Goal: Task Accomplishment & Management: Complete application form

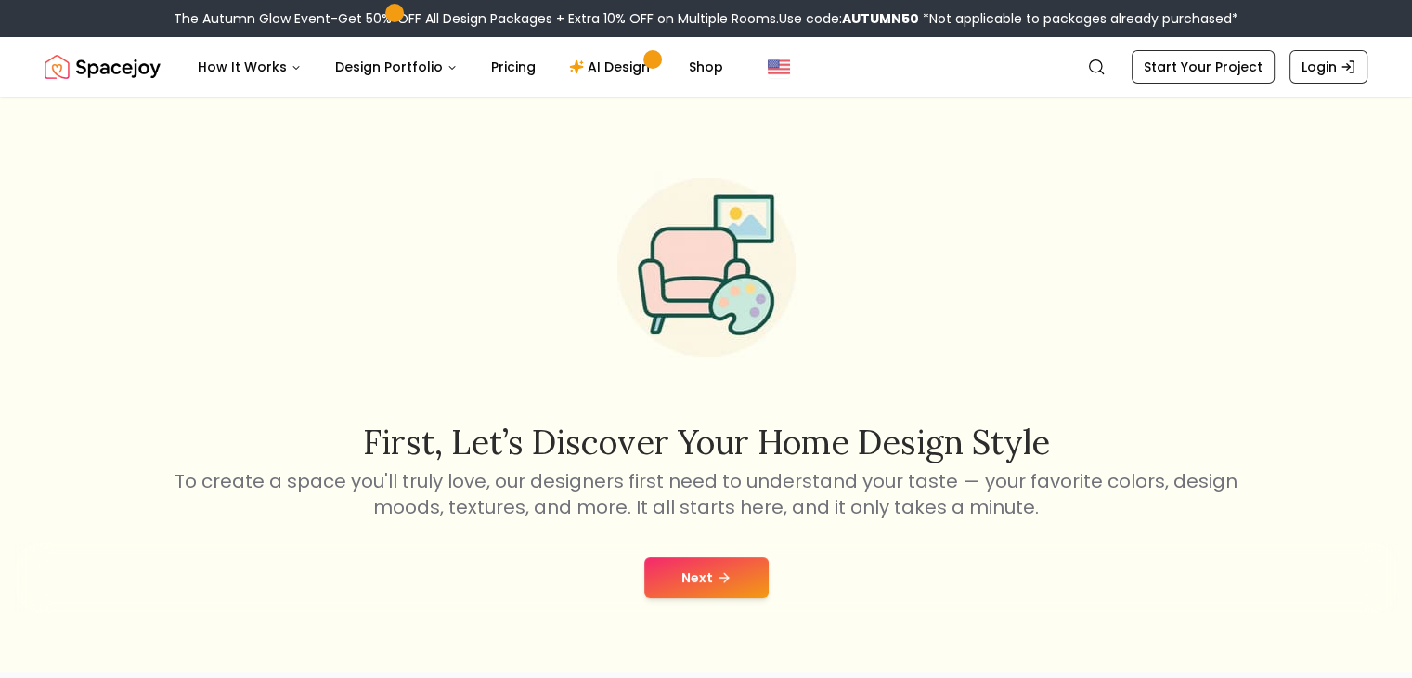
click at [720, 581] on icon at bounding box center [724, 577] width 15 height 15
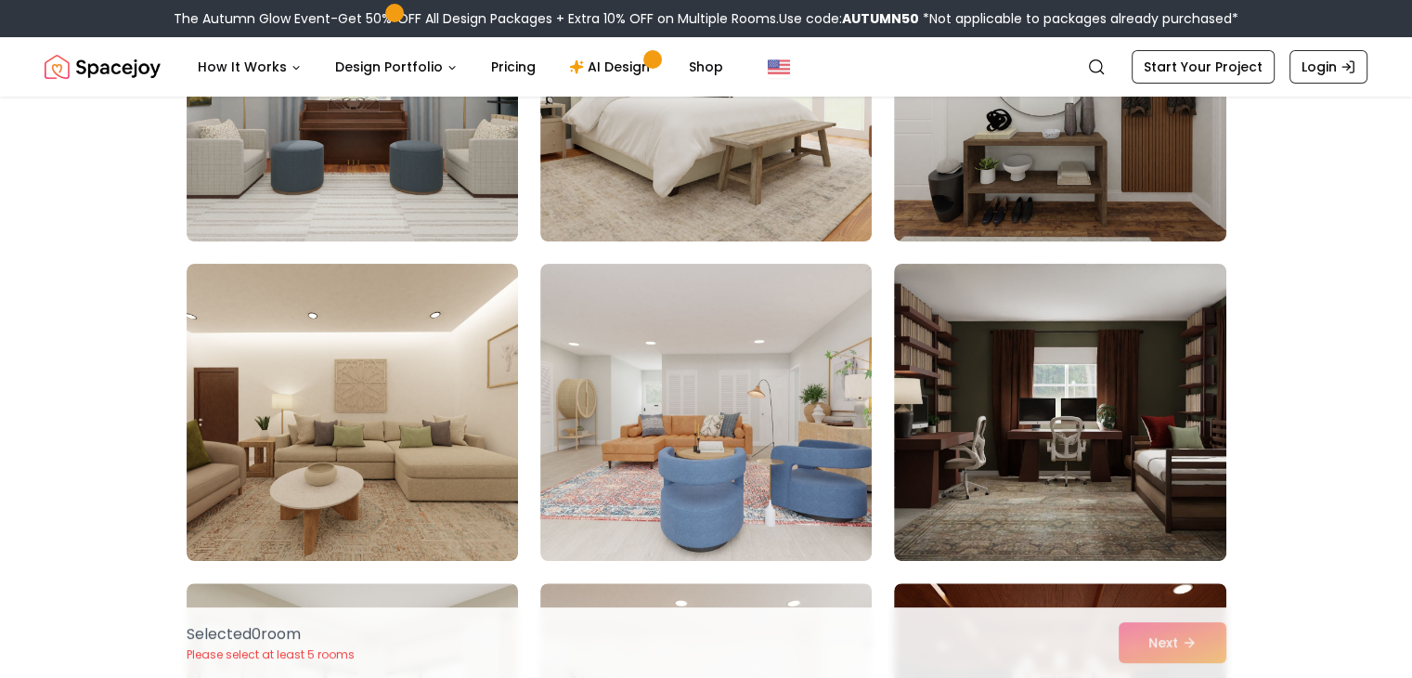
scroll to position [249, 0]
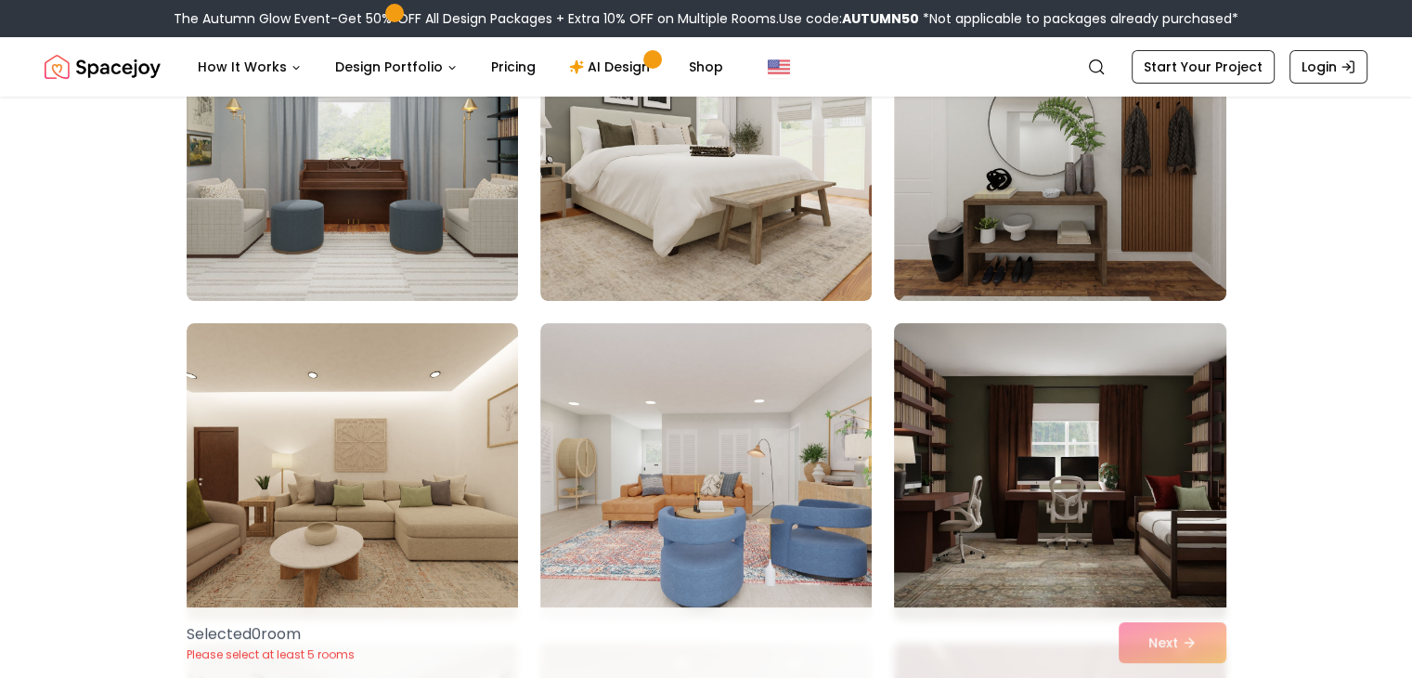
click at [1109, 484] on img at bounding box center [1059, 472] width 348 height 312
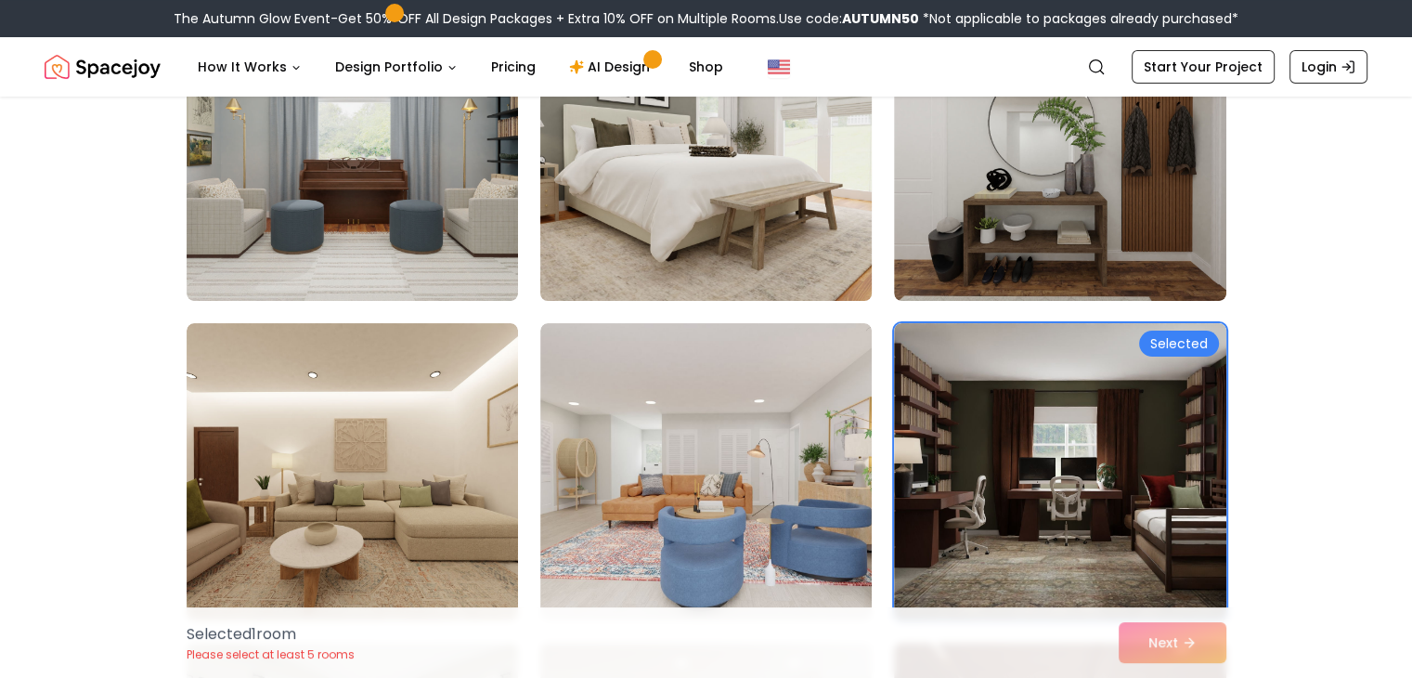
click at [735, 255] on img at bounding box center [706, 152] width 348 height 312
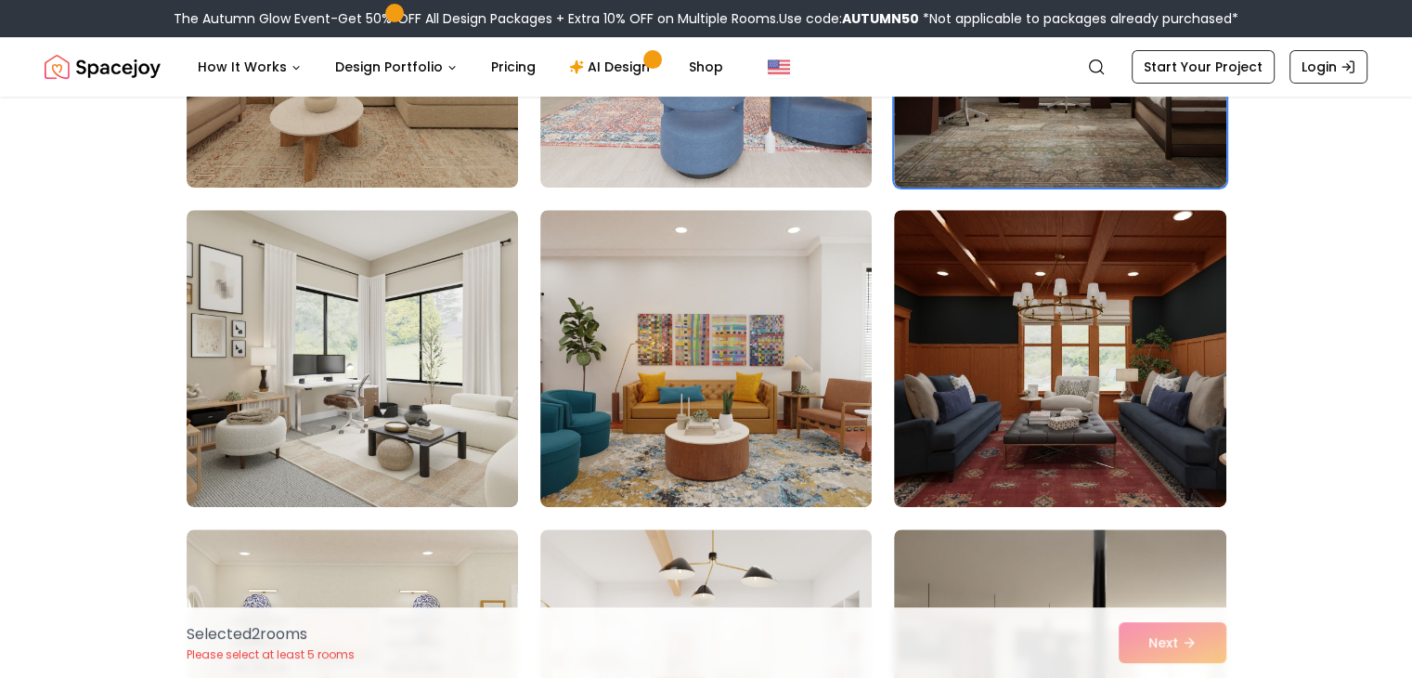
scroll to position [691, 0]
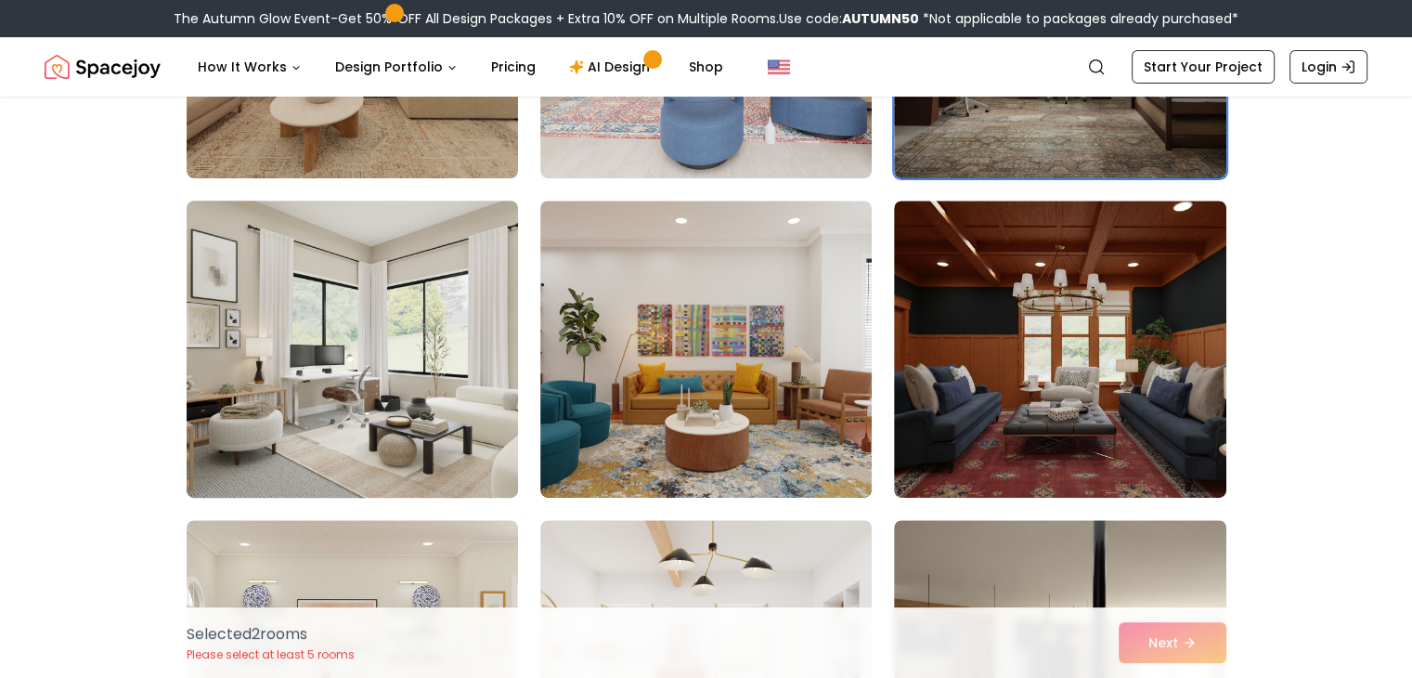
click at [242, 379] on img at bounding box center [352, 349] width 348 height 312
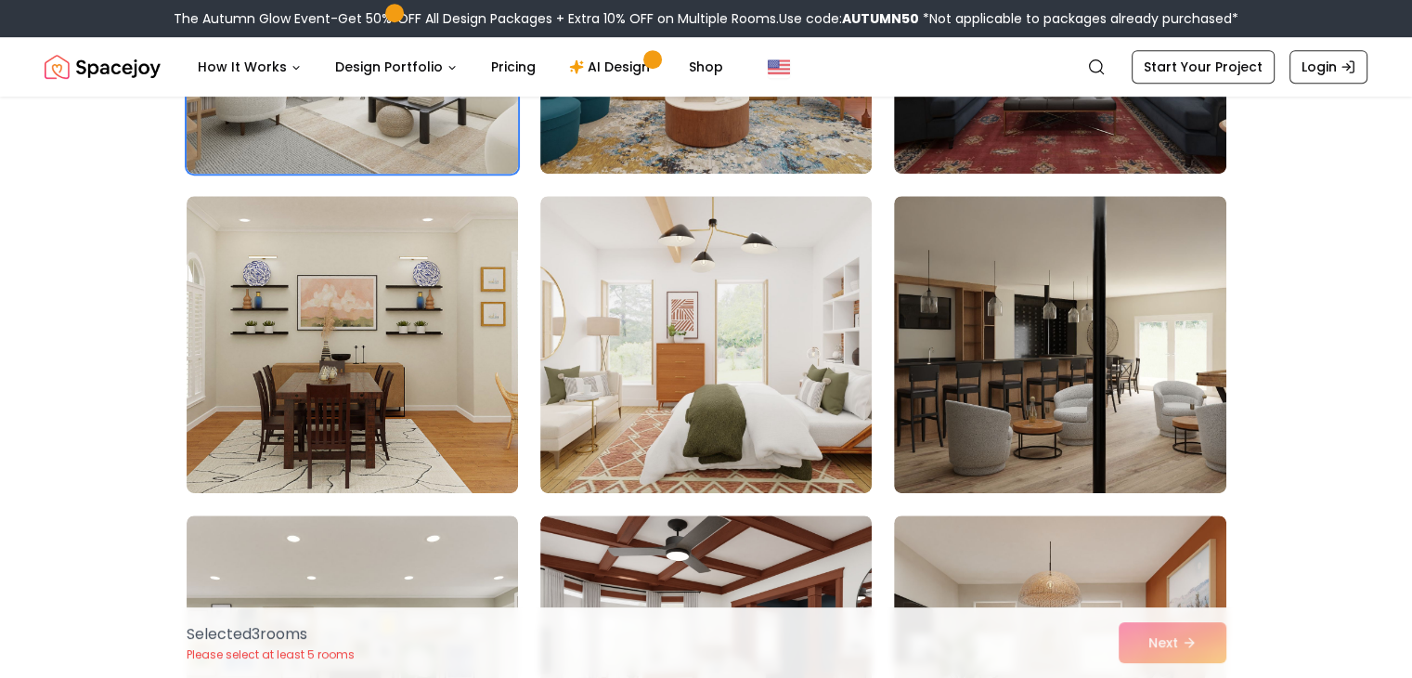
scroll to position [1019, 0]
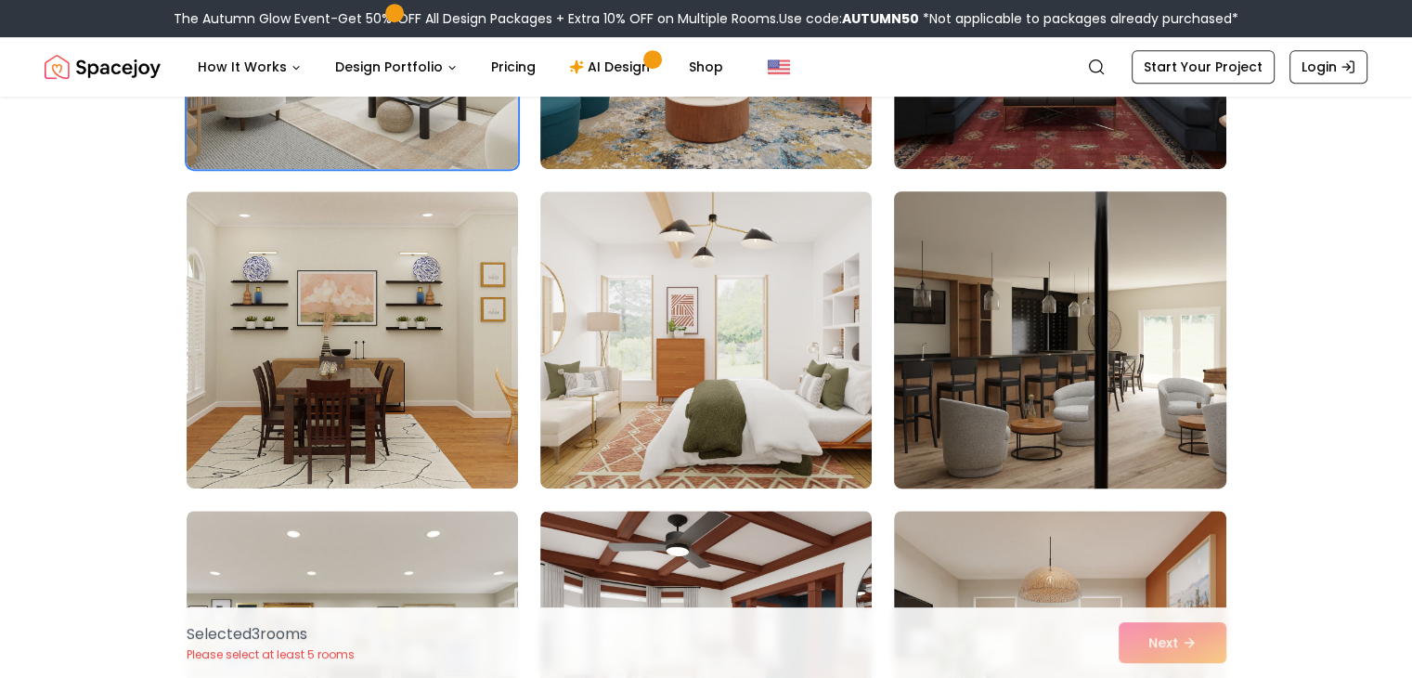
click at [1069, 302] on img at bounding box center [1059, 340] width 348 height 312
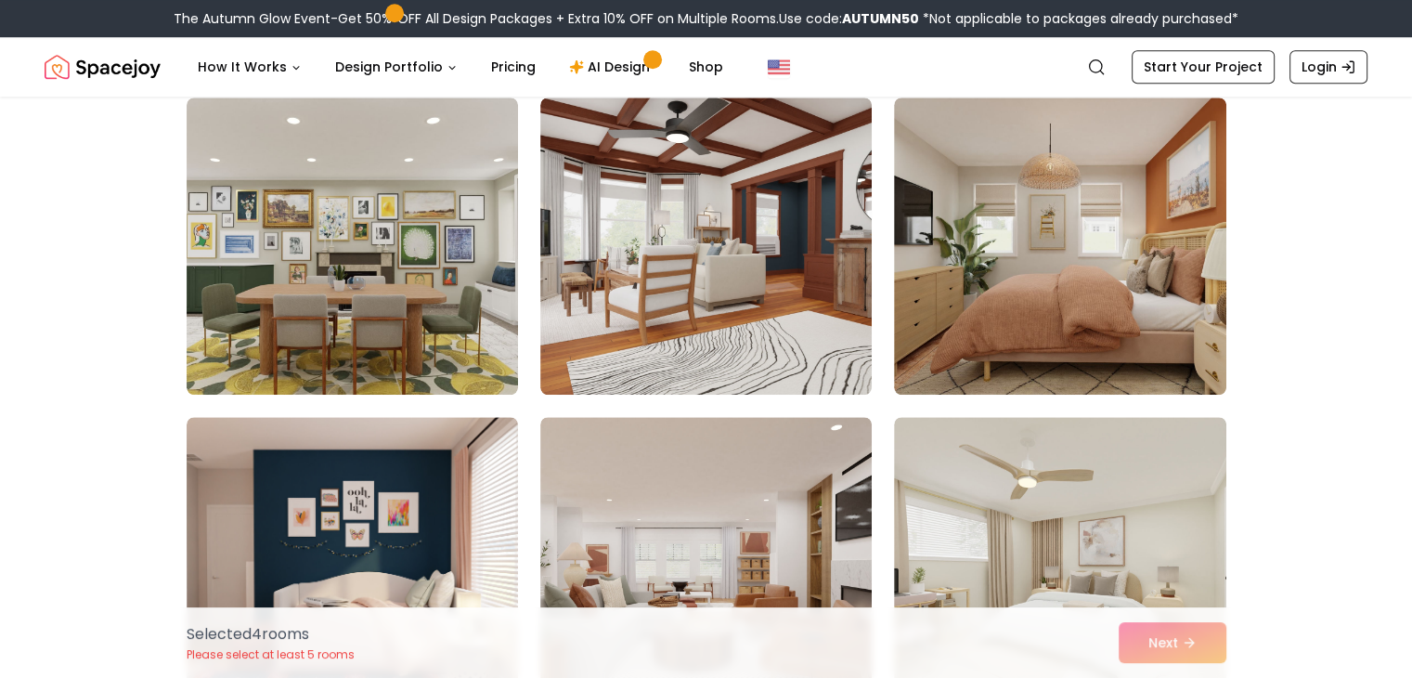
scroll to position [1437, 0]
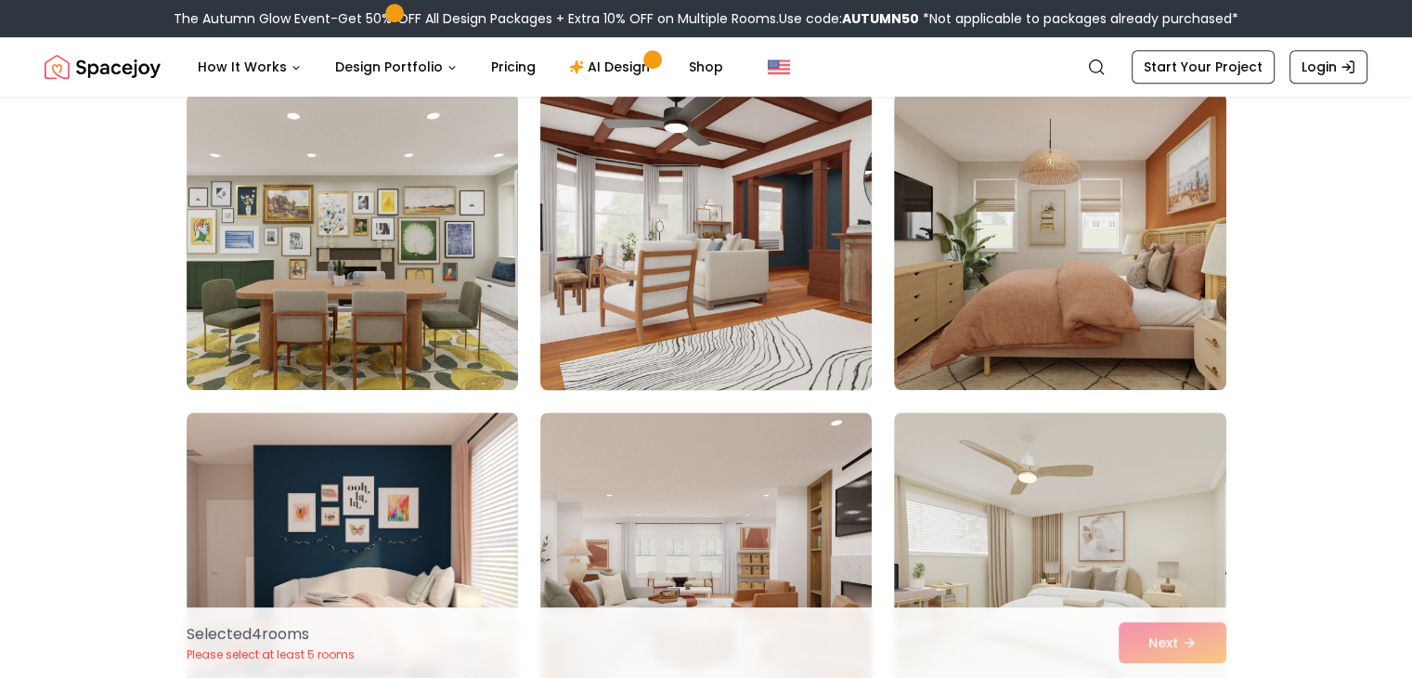
click at [806, 262] on img at bounding box center [706, 241] width 348 height 312
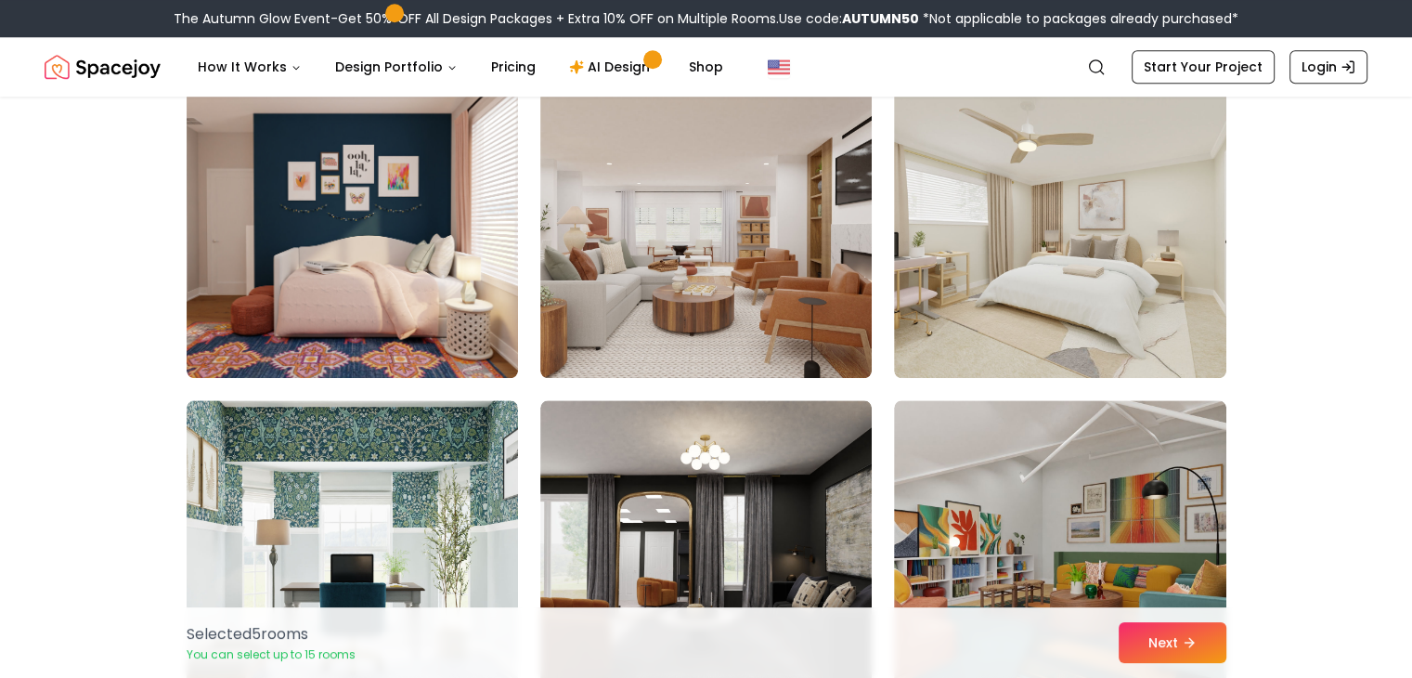
scroll to position [1779, 0]
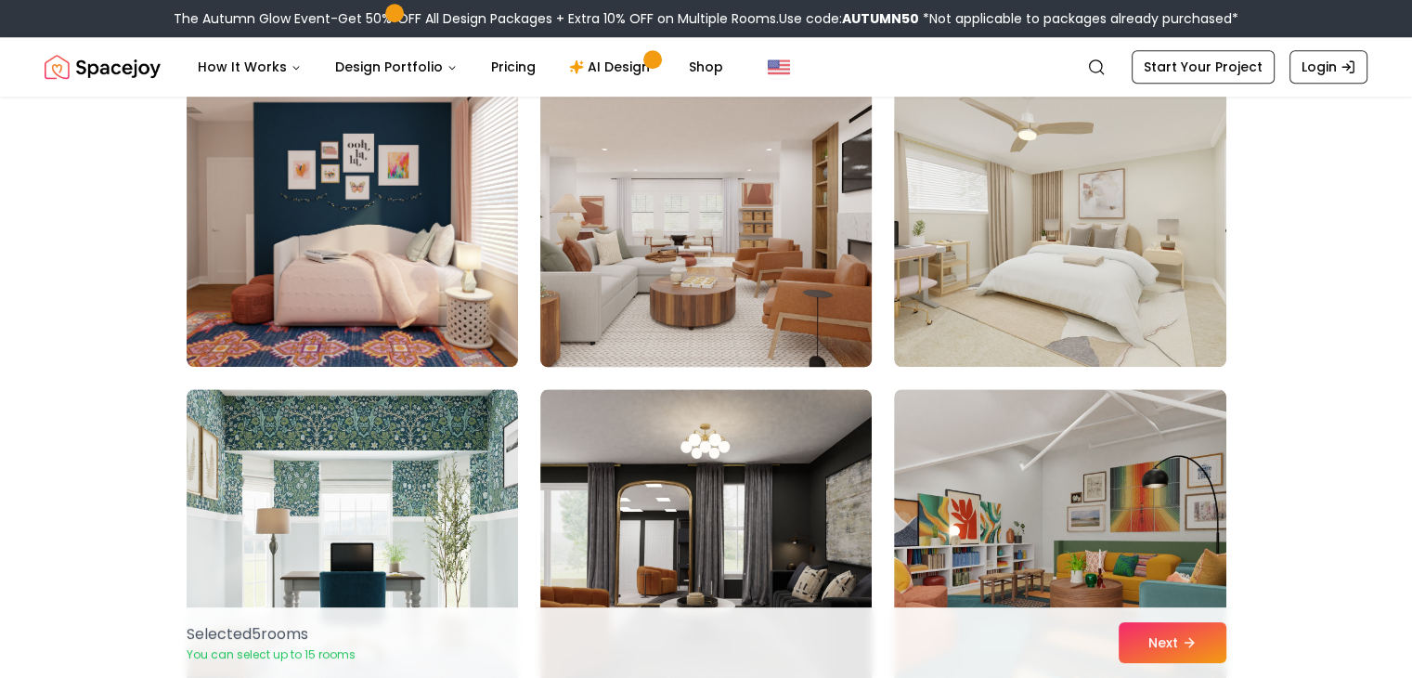
click at [653, 279] on img at bounding box center [706, 218] width 348 height 312
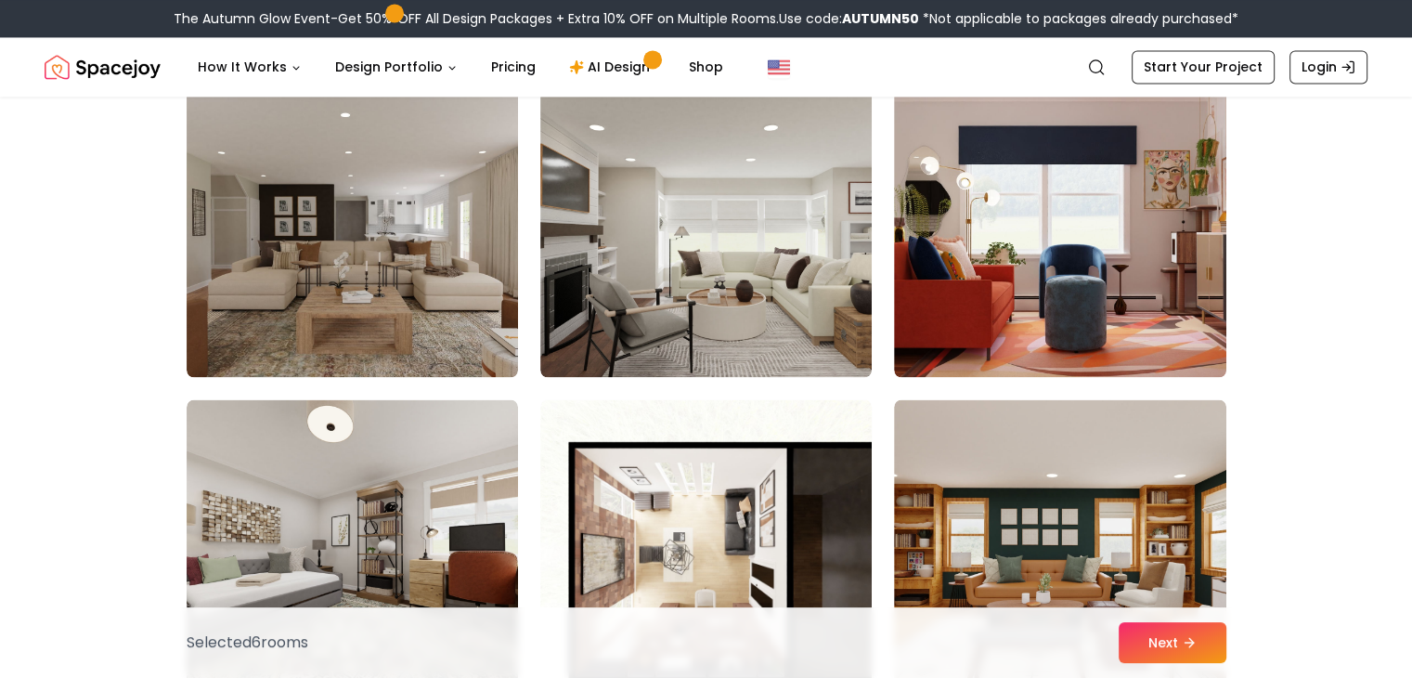
scroll to position [3074, 0]
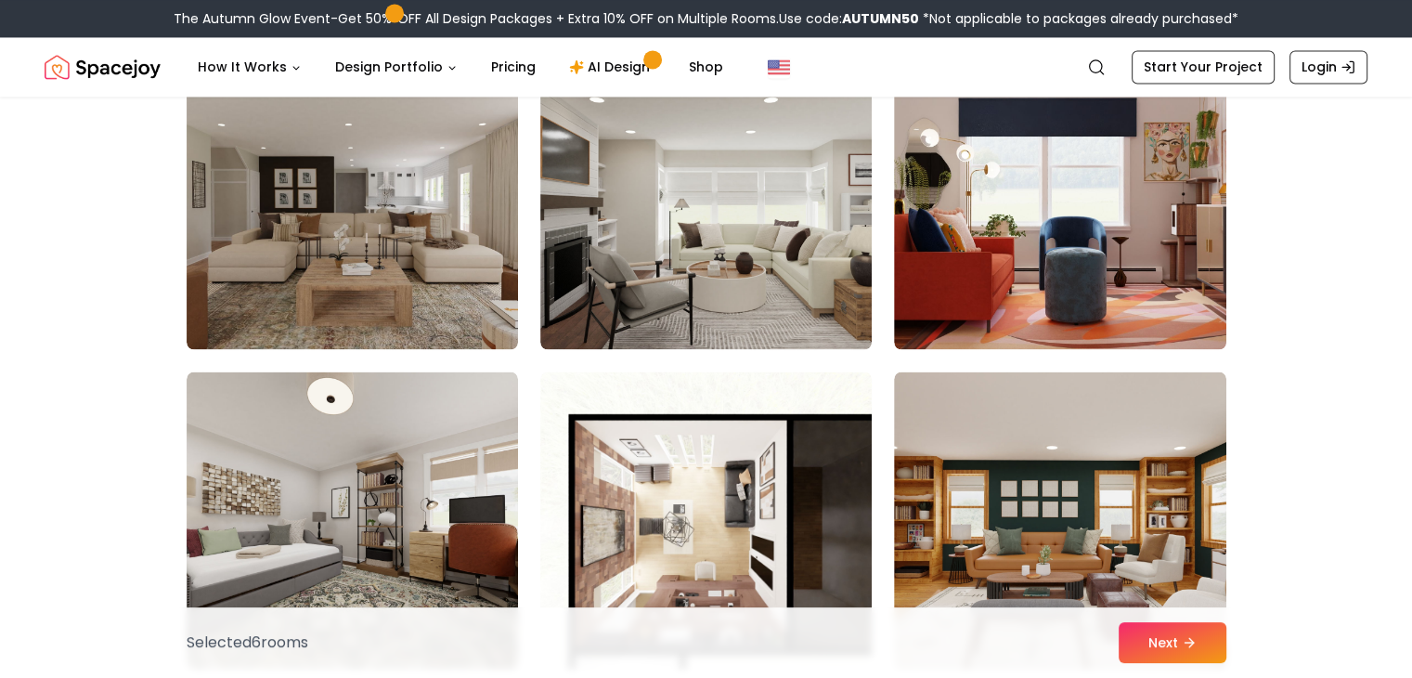
click at [1139, 618] on div "Selected 6 room s Next" at bounding box center [706, 642] width 1069 height 71
click at [1165, 631] on button "Next" at bounding box center [1172, 642] width 108 height 41
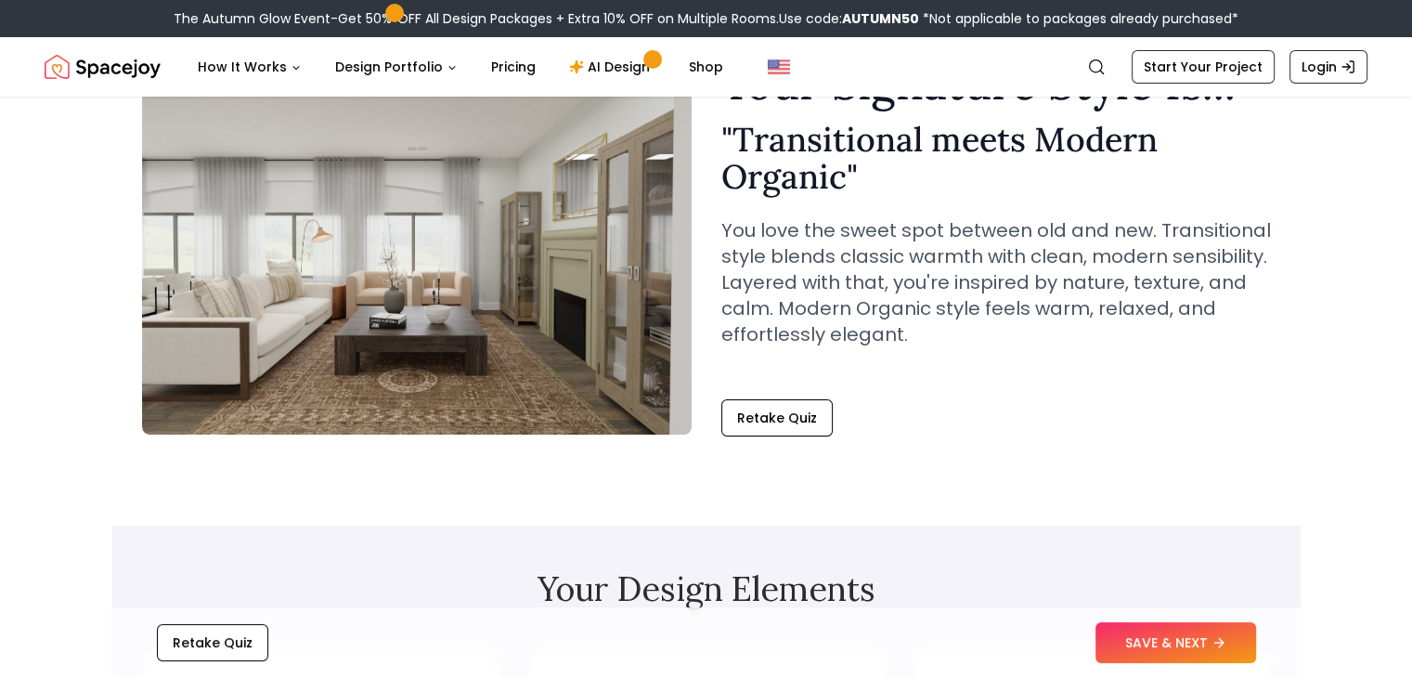
scroll to position [323, 0]
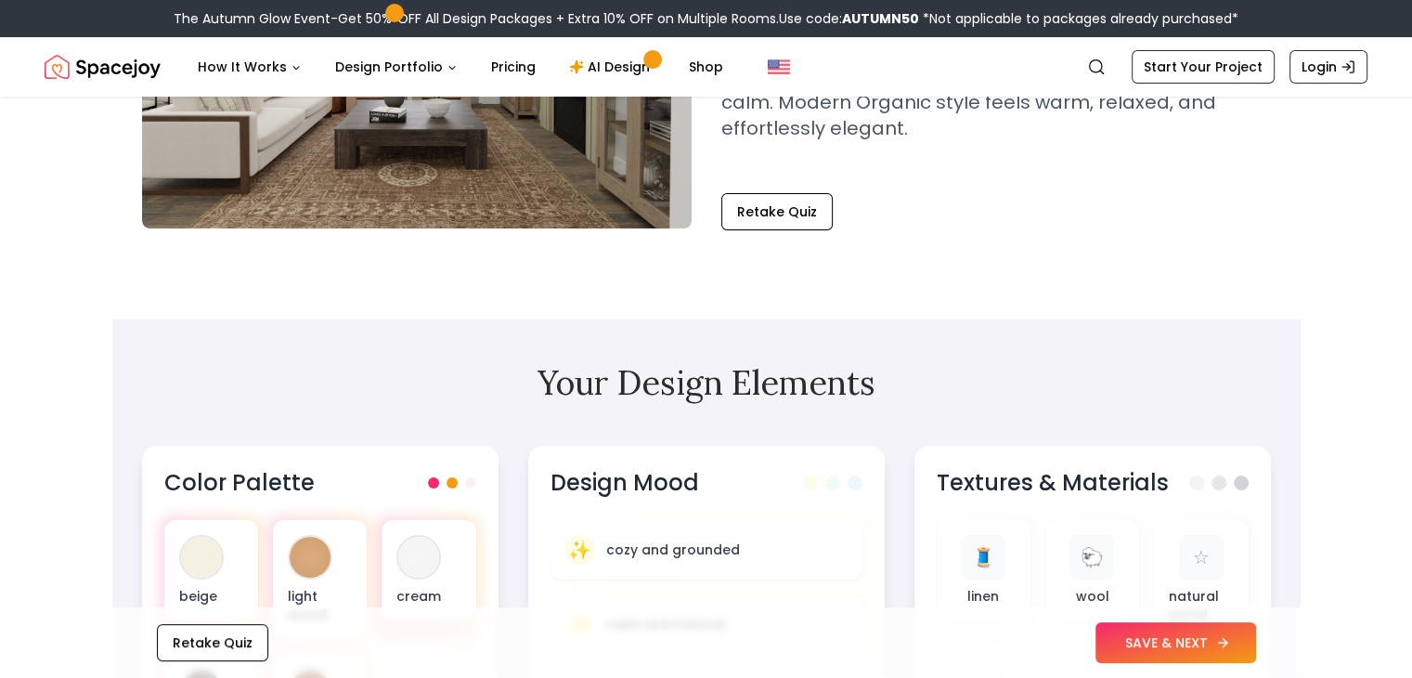
click at [1230, 640] on button "SAVE & NEXT" at bounding box center [1175, 642] width 161 height 41
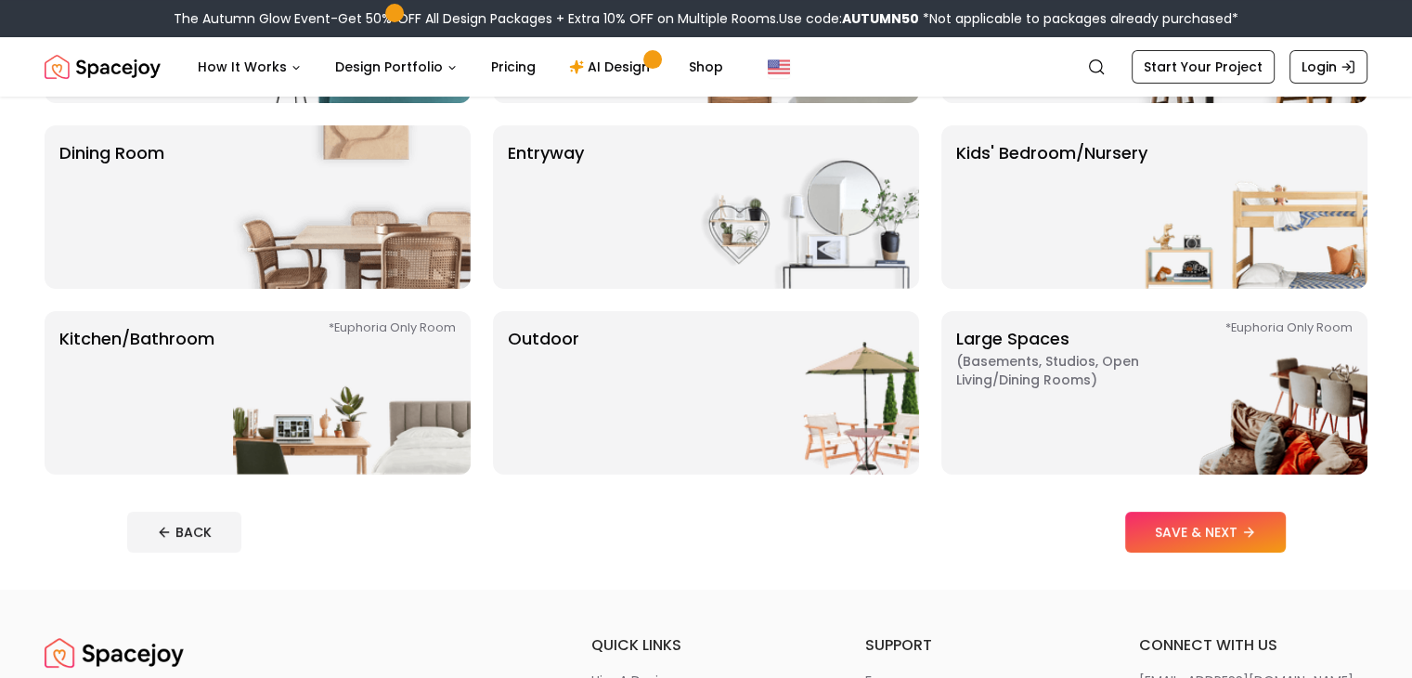
scroll to position [312, 0]
